Goal: Information Seeking & Learning: Learn about a topic

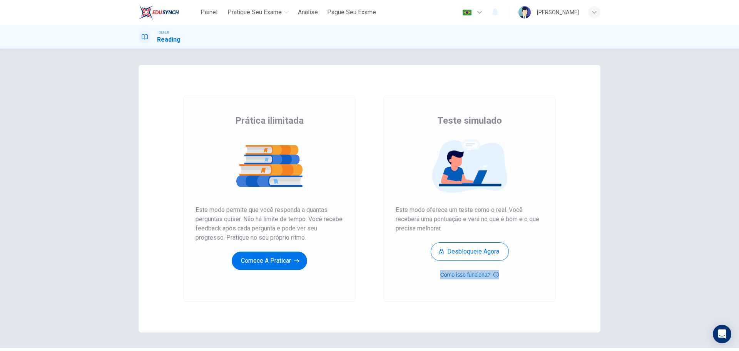
click at [466, 272] on button "Como isso funciona?" at bounding box center [469, 274] width 59 height 9
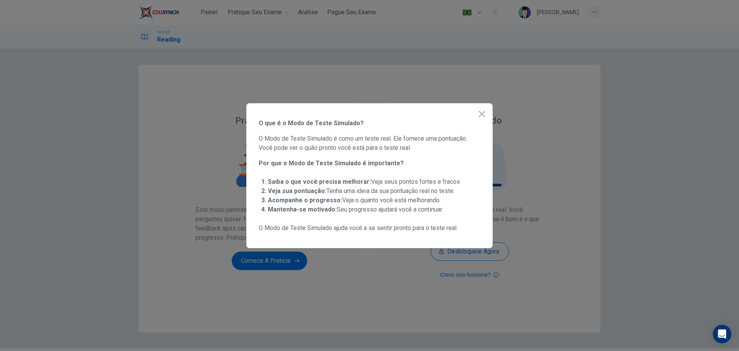
click at [483, 114] on icon "button" at bounding box center [481, 113] width 9 height 9
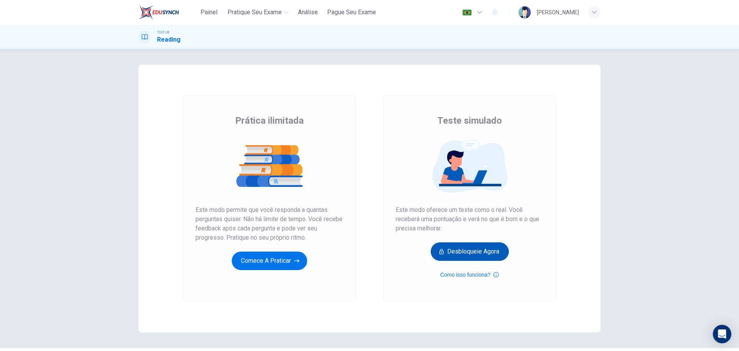
click at [476, 257] on button "Desbloqueie agora" at bounding box center [470, 251] width 78 height 18
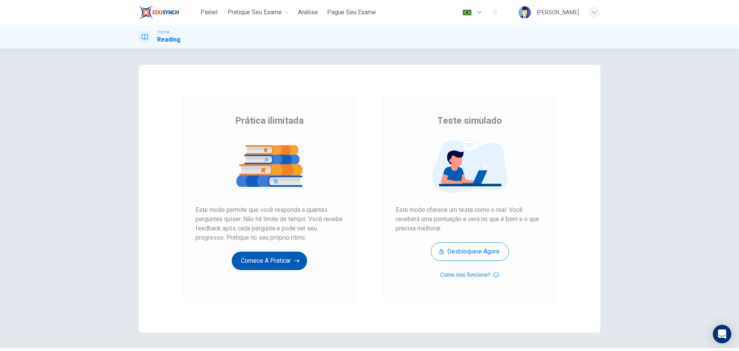
click at [280, 264] on button "Comece a praticar" at bounding box center [269, 260] width 75 height 18
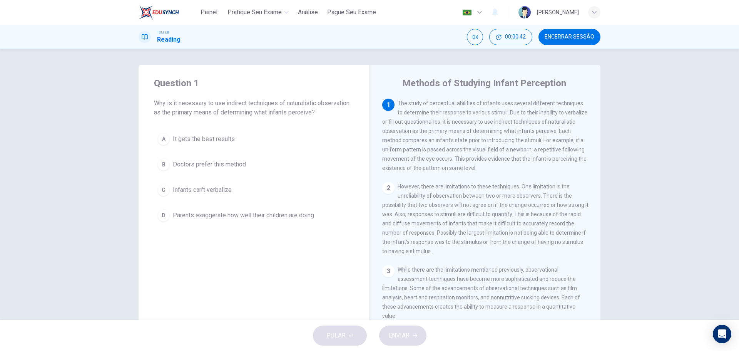
drag, startPoint x: 506, startPoint y: 113, endPoint x: 459, endPoint y: 125, distance: 48.5
click at [459, 125] on span "The study of perceptual abilities of infants uses several different techniques …" at bounding box center [484, 135] width 205 height 71
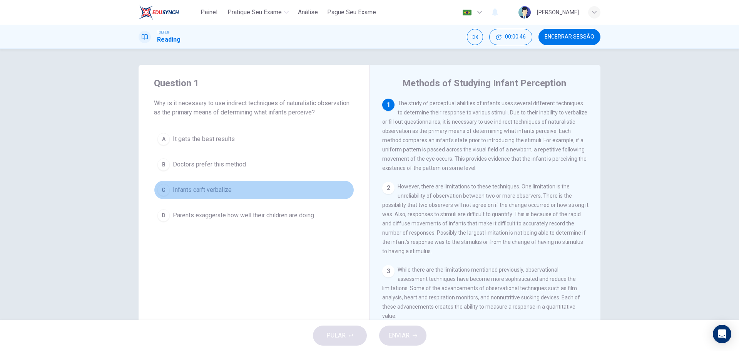
click at [164, 188] on div "C" at bounding box center [163, 190] width 12 height 12
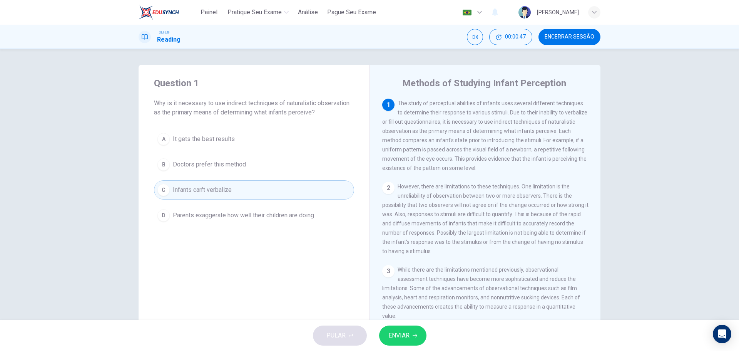
click at [414, 342] on button "ENVIAR" at bounding box center [402, 335] width 47 height 20
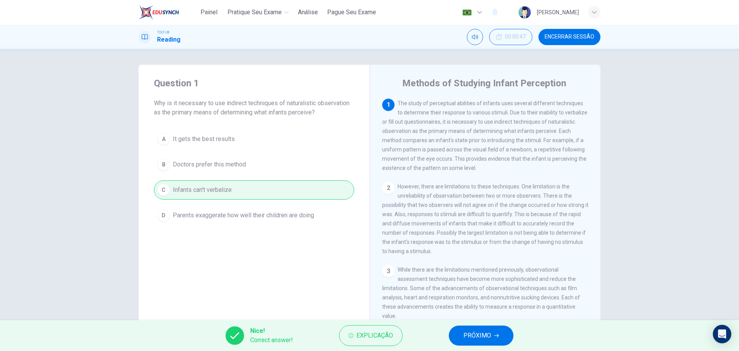
click at [639, 92] on div "Question 1 Why is it necessary to use indirect techniques of naturalistic obser…" at bounding box center [369, 184] width 739 height 270
click at [478, 332] on span "PRÓXIMO" at bounding box center [477, 335] width 28 height 11
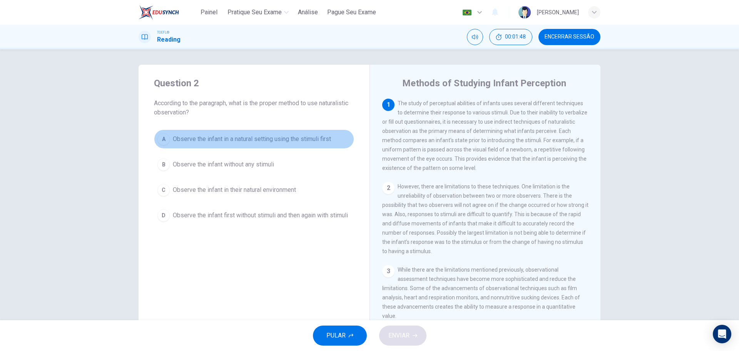
click at [175, 141] on span "Observe the infant in a natural setting using the stimuli first" at bounding box center [252, 138] width 158 height 9
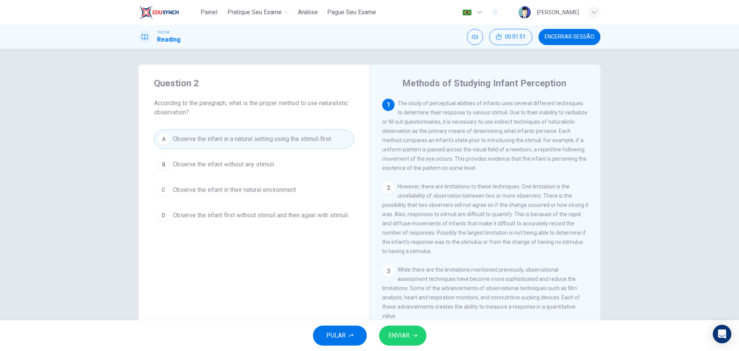
click at [221, 164] on span "Observe the infant without any stimuli" at bounding box center [223, 164] width 101 height 9
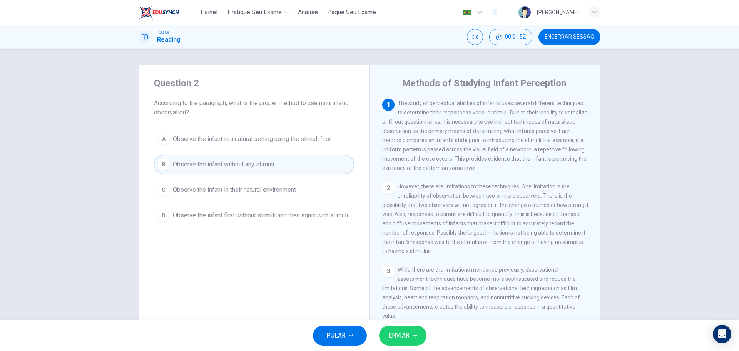
click at [252, 214] on span "Observe the infant first without stimuli and then again with stimuli" at bounding box center [260, 214] width 175 height 9
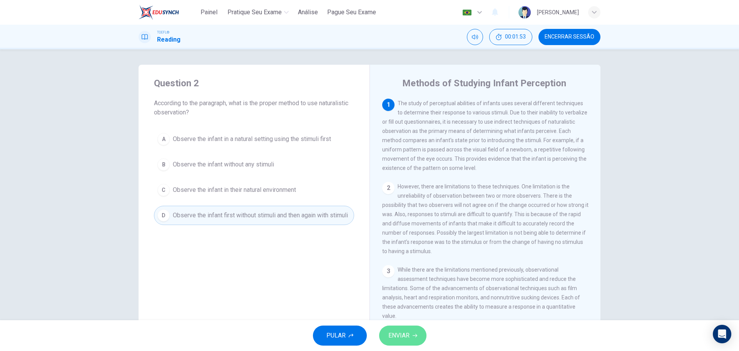
click at [407, 334] on span "ENVIAR" at bounding box center [398, 335] width 21 height 11
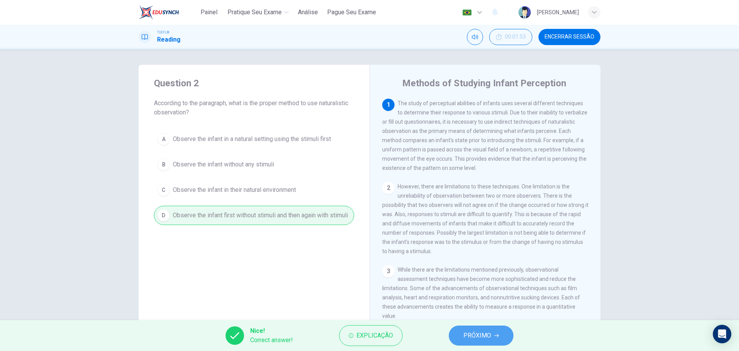
click at [475, 336] on span "PRÓXIMO" at bounding box center [477, 335] width 28 height 11
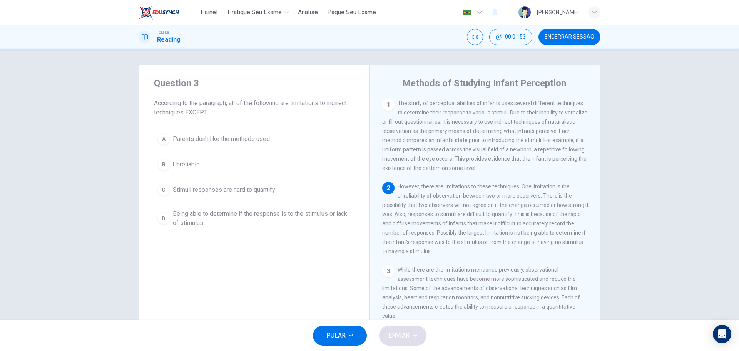
scroll to position [19, 0]
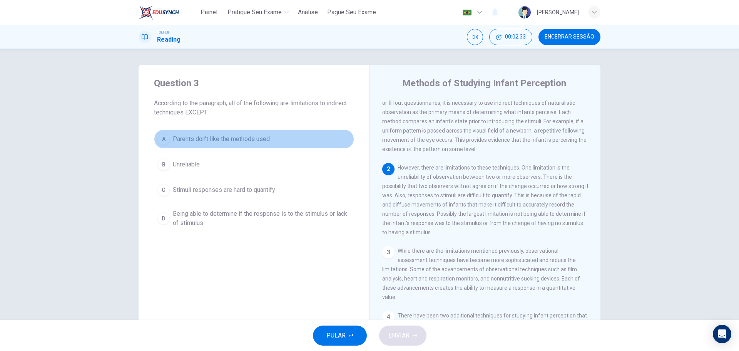
click at [184, 134] on button "A Parents don't like the methods used" at bounding box center [254, 138] width 200 height 19
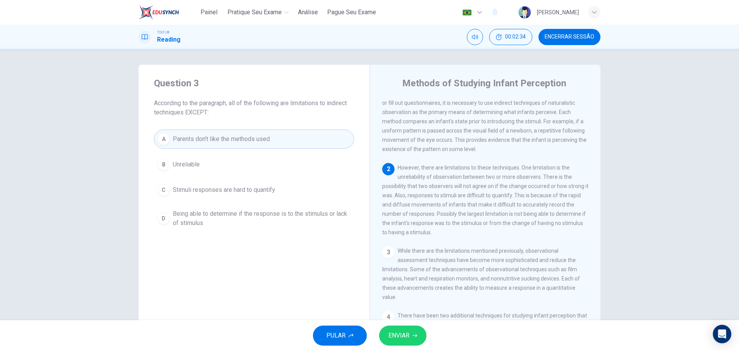
click at [416, 331] on button "ENVIAR" at bounding box center [402, 335] width 47 height 20
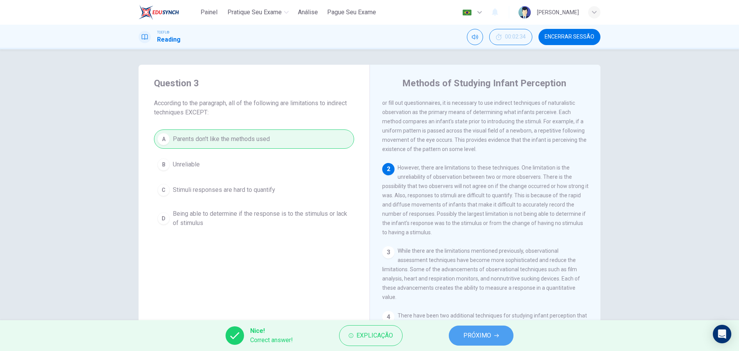
click at [486, 338] on span "PRÓXIMO" at bounding box center [477, 335] width 28 height 11
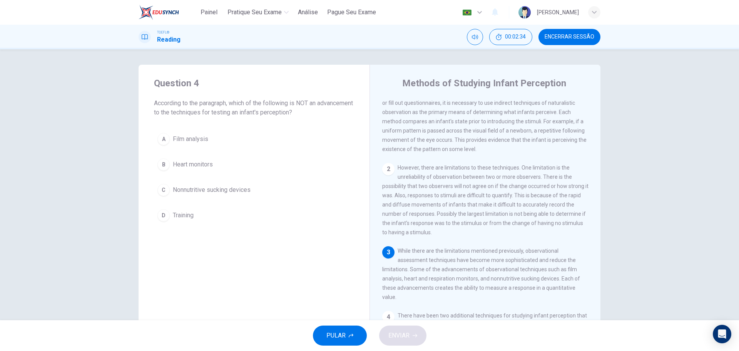
scroll to position [86, 0]
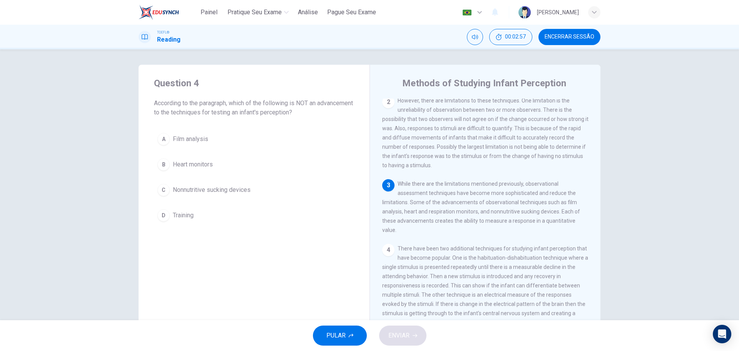
click at [163, 215] on div "D" at bounding box center [163, 215] width 12 height 12
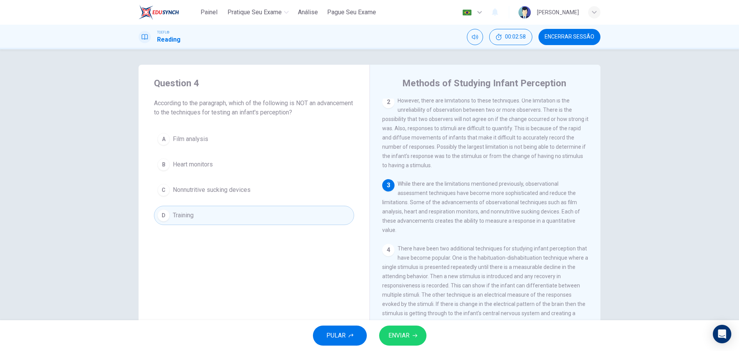
click at [411, 337] on button "ENVIAR" at bounding box center [402, 335] width 47 height 20
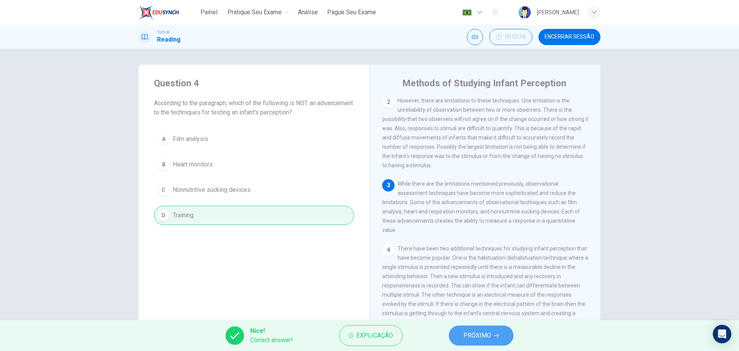
click at [473, 331] on span "PRÓXIMO" at bounding box center [477, 335] width 28 height 11
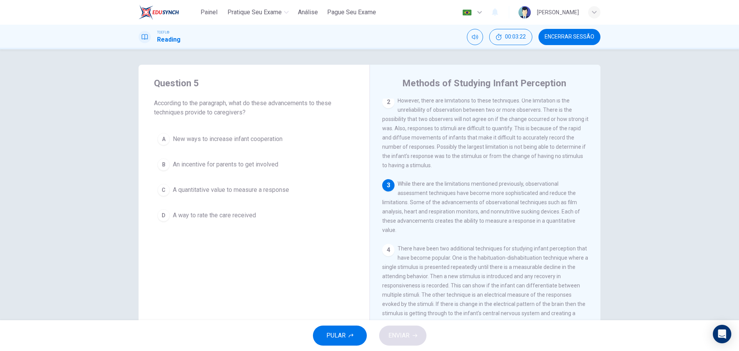
click at [163, 188] on div "C" at bounding box center [163, 190] width 12 height 12
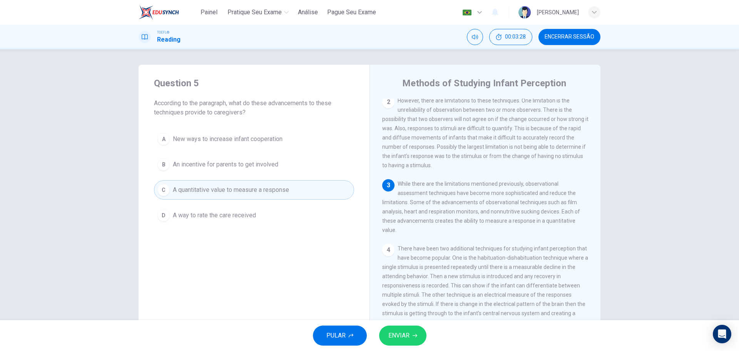
click at [400, 336] on span "ENVIAR" at bounding box center [398, 335] width 21 height 11
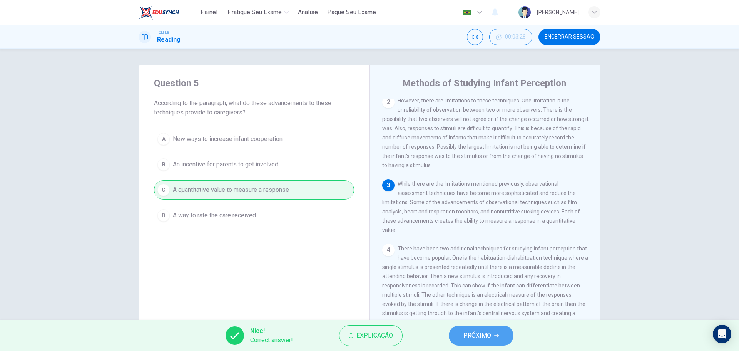
click at [479, 332] on span "PRÓXIMO" at bounding box center [477, 335] width 28 height 11
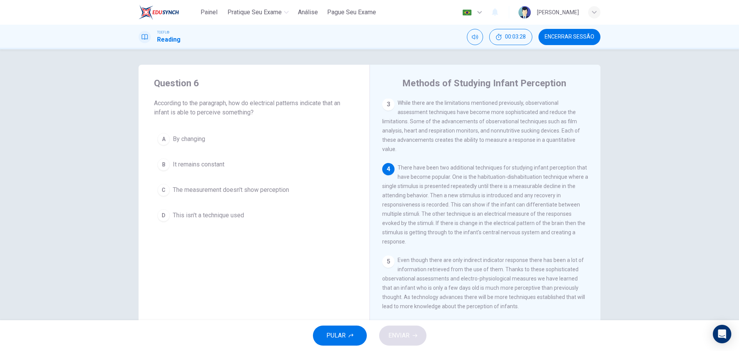
scroll to position [181, 0]
click at [159, 137] on div "A" at bounding box center [163, 139] width 12 height 12
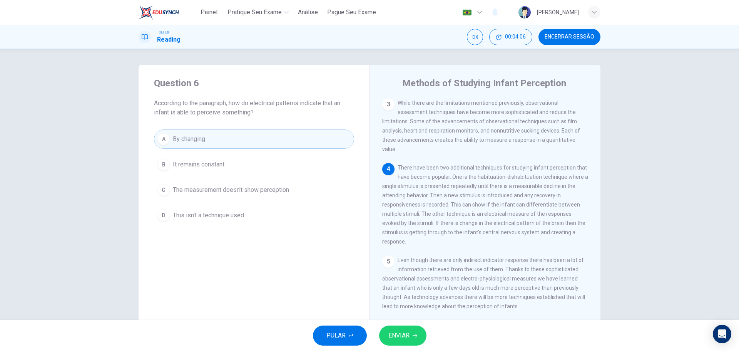
click at [394, 335] on span "ENVIAR" at bounding box center [398, 335] width 21 height 11
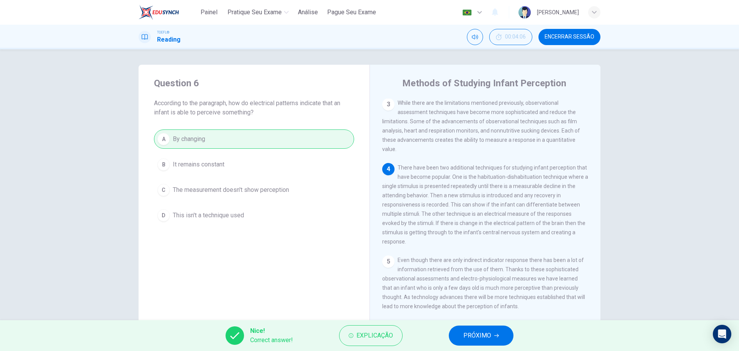
click at [484, 330] on span "PRÓXIMO" at bounding box center [477, 335] width 28 height 11
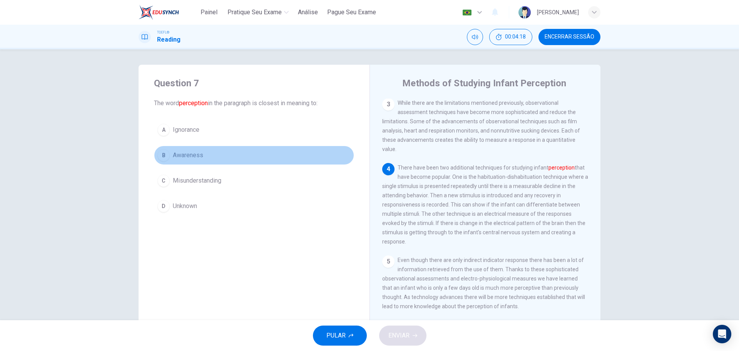
click at [164, 159] on div "B" at bounding box center [163, 155] width 12 height 12
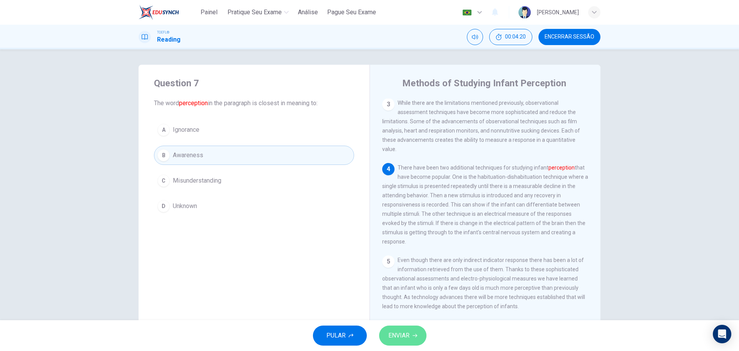
click at [401, 330] on span "ENVIAR" at bounding box center [398, 335] width 21 height 11
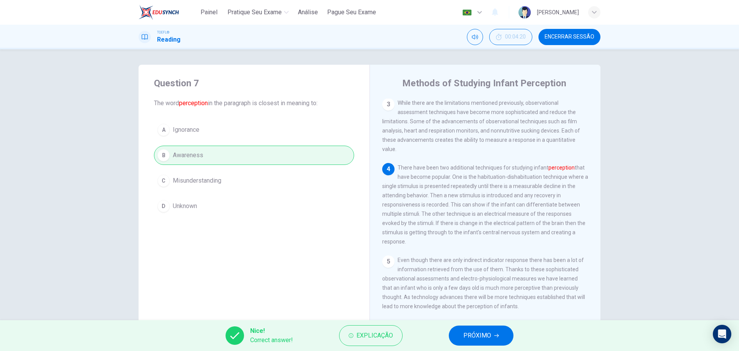
click at [485, 335] on span "PRÓXIMO" at bounding box center [477, 335] width 28 height 11
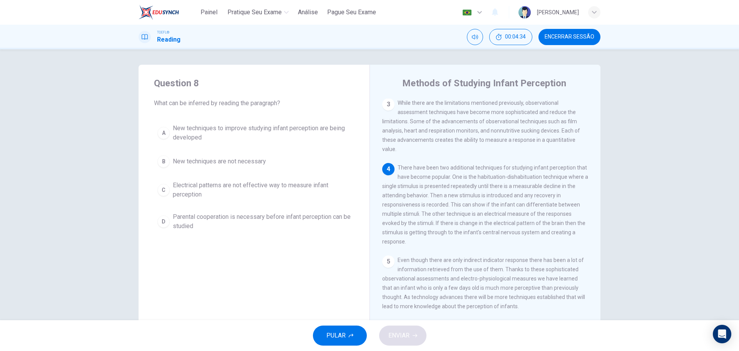
click at [173, 127] on span "New techniques to improve studying infant perception are being developed" at bounding box center [262, 133] width 178 height 18
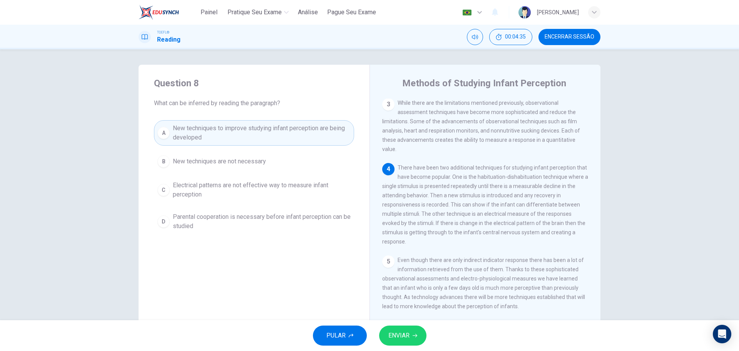
click at [406, 336] on span "ENVIAR" at bounding box center [398, 335] width 21 height 11
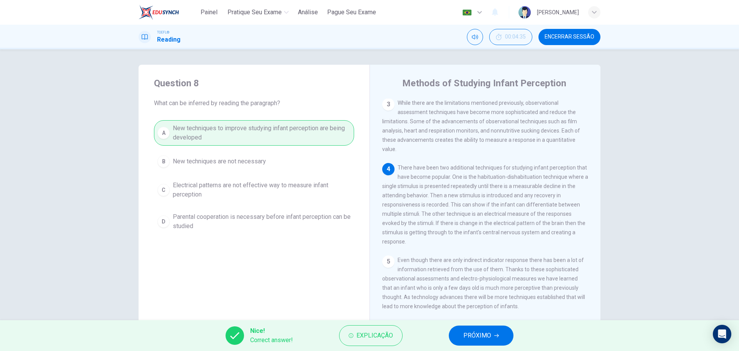
click at [469, 338] on span "PRÓXIMO" at bounding box center [477, 335] width 28 height 11
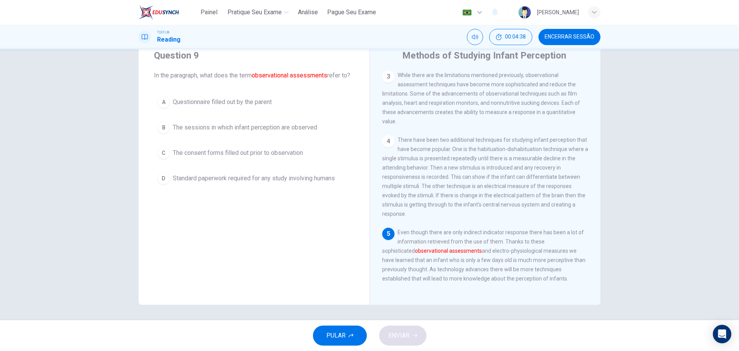
scroll to position [0, 0]
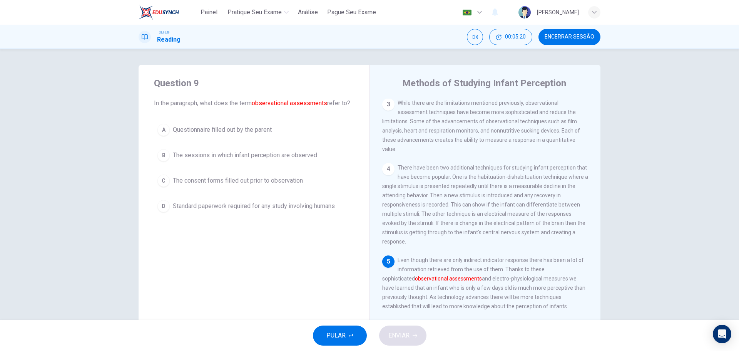
click at [159, 161] on div "B" at bounding box center [163, 155] width 12 height 12
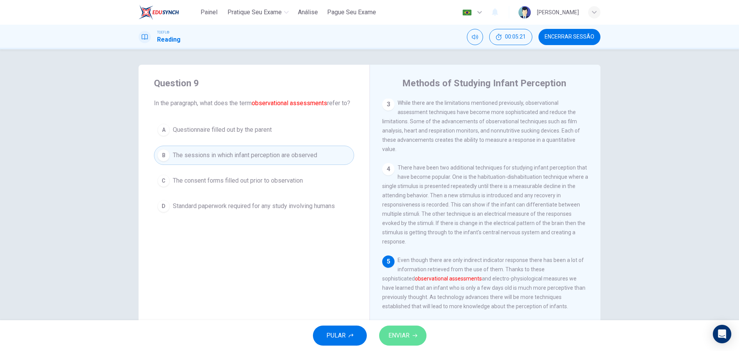
click at [418, 336] on button "ENVIAR" at bounding box center [402, 335] width 47 height 20
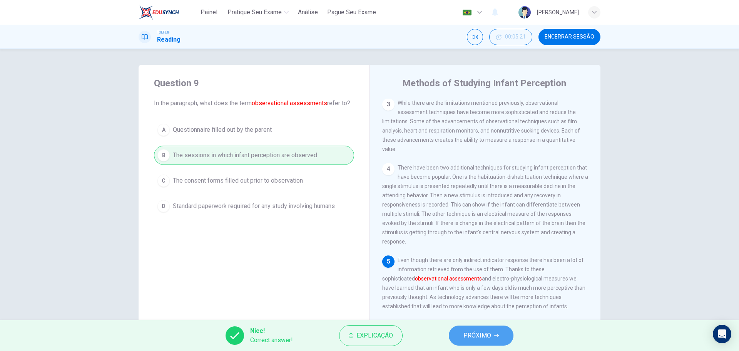
click at [487, 334] on span "PRÓXIMO" at bounding box center [477, 335] width 28 height 11
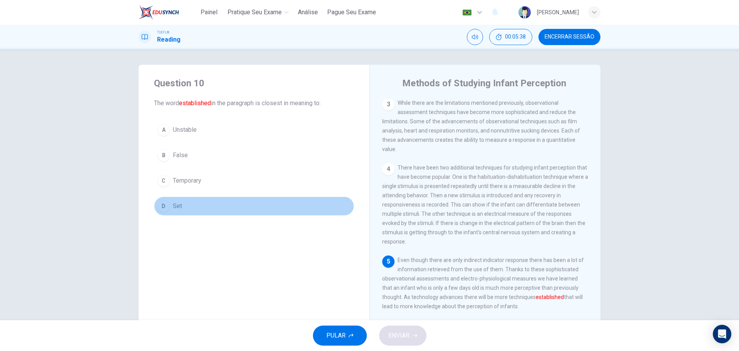
click at [162, 207] on div "D" at bounding box center [163, 206] width 12 height 12
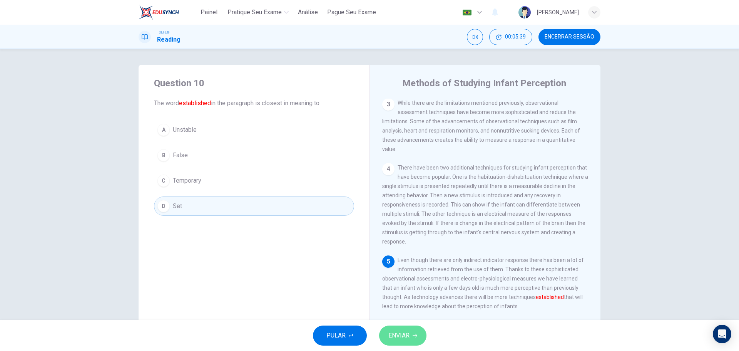
click at [407, 336] on span "ENVIAR" at bounding box center [398, 335] width 21 height 11
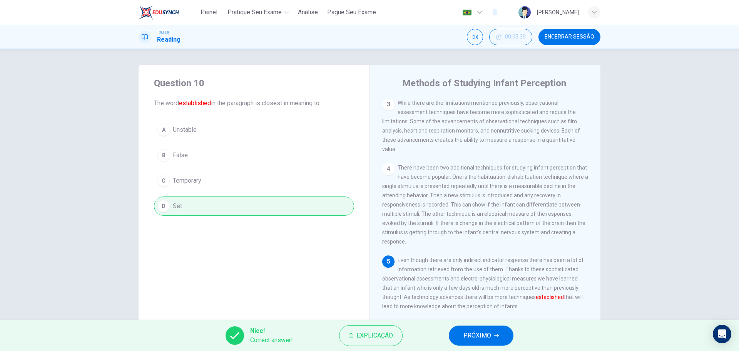
click at [559, 35] on span "Encerrar Sessão" at bounding box center [569, 37] width 50 height 6
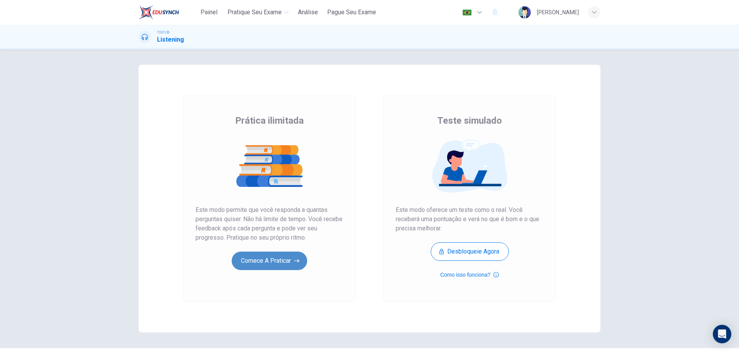
click at [271, 265] on button "Comece a praticar" at bounding box center [269, 260] width 75 height 18
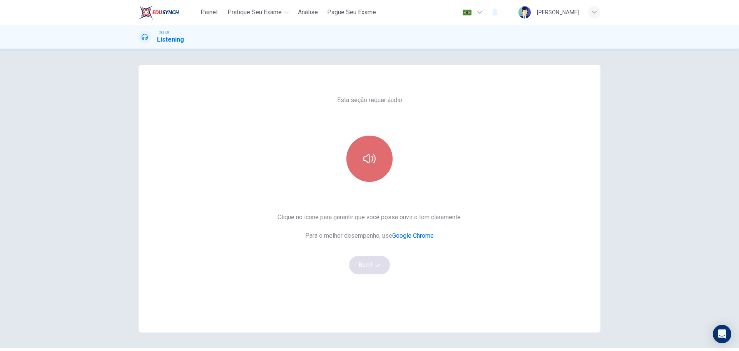
click at [353, 168] on button "button" at bounding box center [369, 158] width 46 height 46
click at [378, 272] on button "Bom!" at bounding box center [369, 264] width 41 height 18
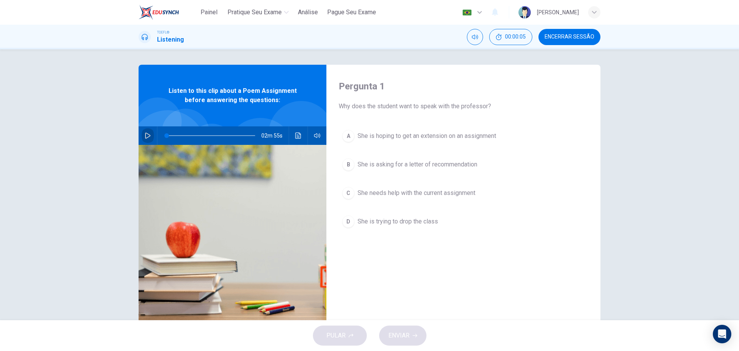
click at [147, 137] on icon "button" at bounding box center [148, 135] width 6 height 6
type input "1"
click at [555, 39] on span "Encerrar Sessão" at bounding box center [569, 37] width 50 height 6
